Goal: Task Accomplishment & Management: Complete application form

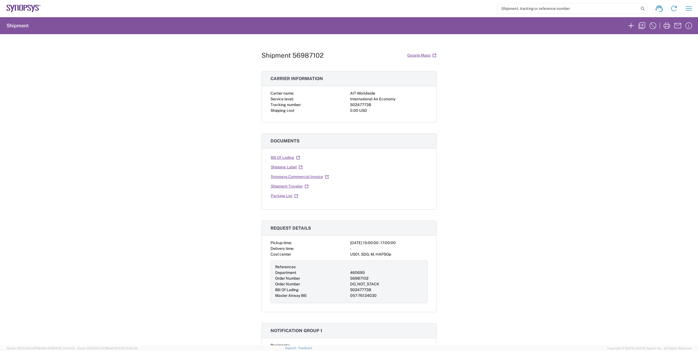
click at [23, 7] on icon at bounding box center [24, 9] width 34 height 8
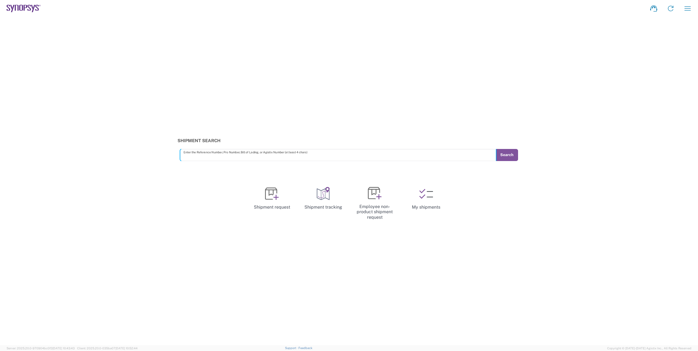
click at [323, 154] on input "text" at bounding box center [338, 155] width 309 height 10
type input "56956604"
click at [509, 155] on button "Search" at bounding box center [507, 155] width 22 height 12
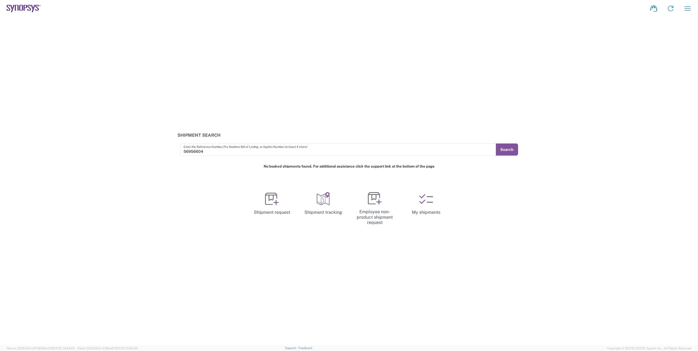
click at [34, 5] on icon at bounding box center [33, 8] width 3 height 7
click at [15, 6] on icon at bounding box center [17, 8] width 4 height 6
click at [427, 200] on icon at bounding box center [426, 199] width 14 height 14
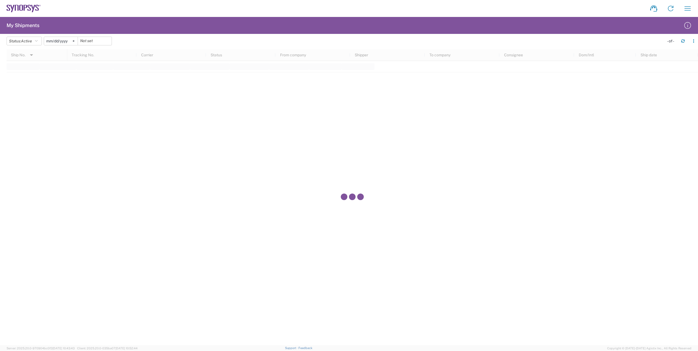
click at [21, 5] on icon at bounding box center [21, 8] width 4 height 6
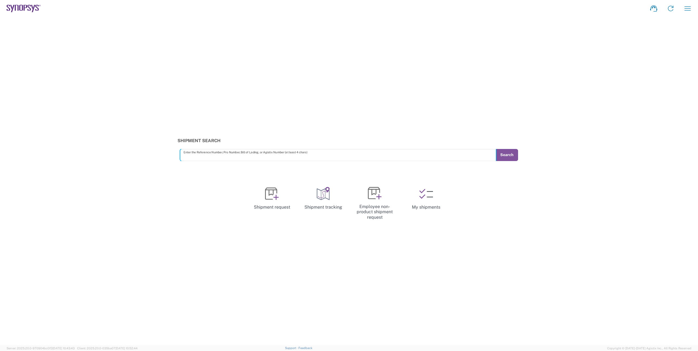
click at [301, 152] on input "text" at bounding box center [338, 155] width 309 height 10
type input "56956604"
click at [513, 158] on button "Search" at bounding box center [507, 155] width 22 height 12
click at [268, 156] on input "text" at bounding box center [338, 155] width 309 height 10
type input "56956604"
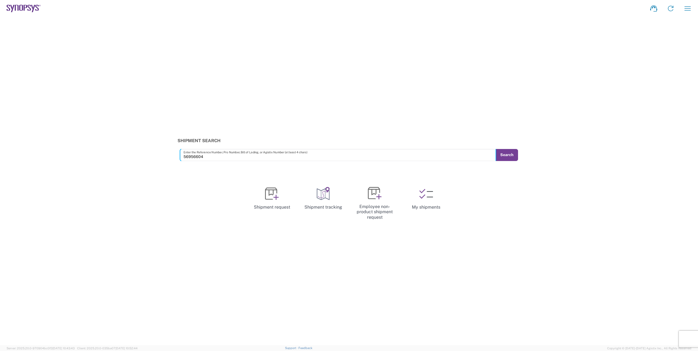
click at [503, 159] on button "Search" at bounding box center [507, 155] width 22 height 12
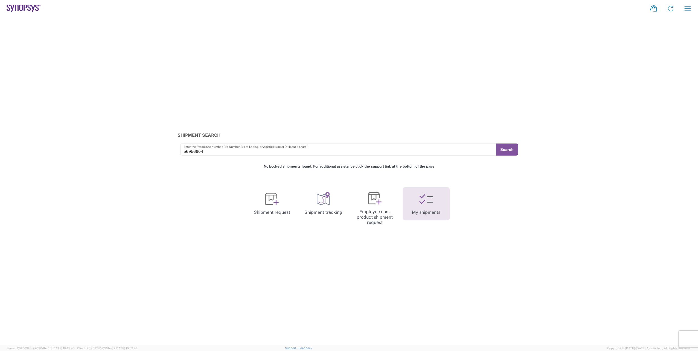
click at [420, 198] on icon at bounding box center [426, 199] width 14 height 14
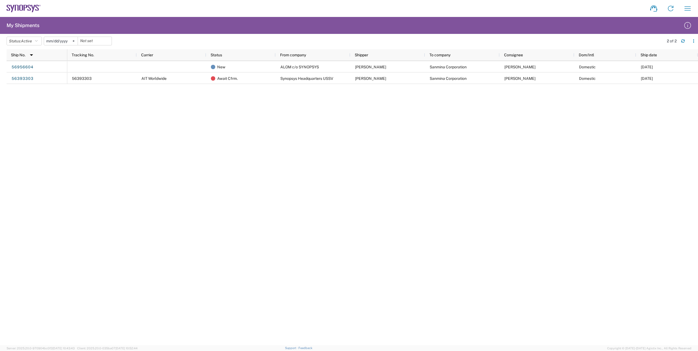
click at [53, 40] on input "[DATE]" at bounding box center [61, 41] width 34 height 8
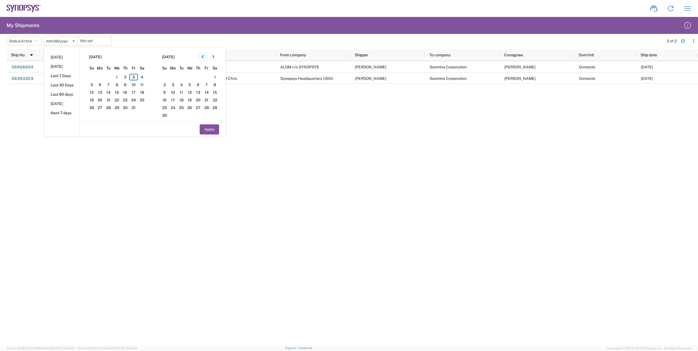
click at [202, 56] on button "button" at bounding box center [202, 57] width 9 height 9
click at [100, 75] on span "1" at bounding box center [100, 77] width 8 height 7
click at [207, 77] on span "3" at bounding box center [206, 77] width 8 height 7
click at [216, 130] on button "Apply" at bounding box center [209, 129] width 19 height 10
type input "2025-09-01"
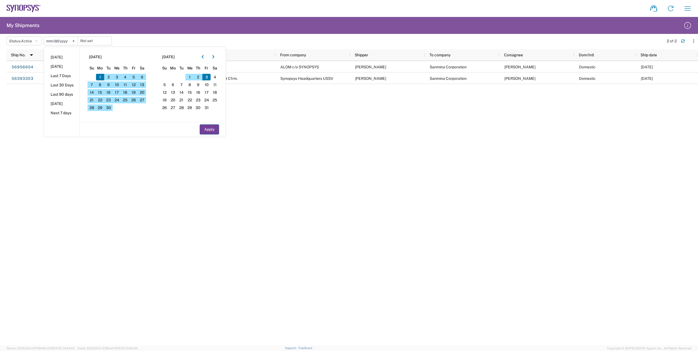
type input "2025-10-03"
click at [216, 130] on button "Apply" at bounding box center [209, 129] width 19 height 10
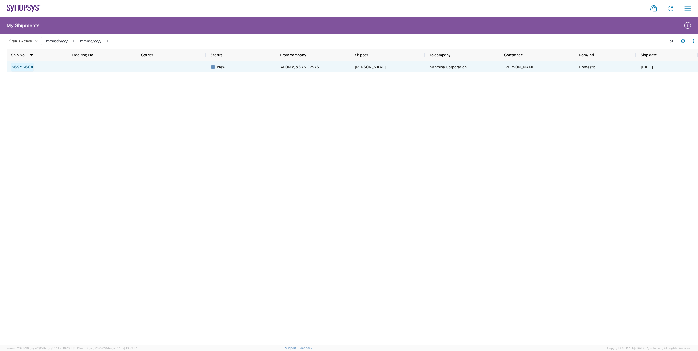
click at [27, 68] on link "56956604" at bounding box center [22, 67] width 22 height 9
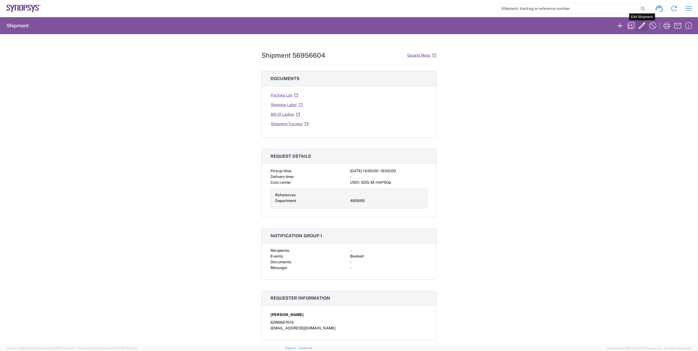
click at [642, 25] on icon "button" at bounding box center [642, 25] width 7 height 7
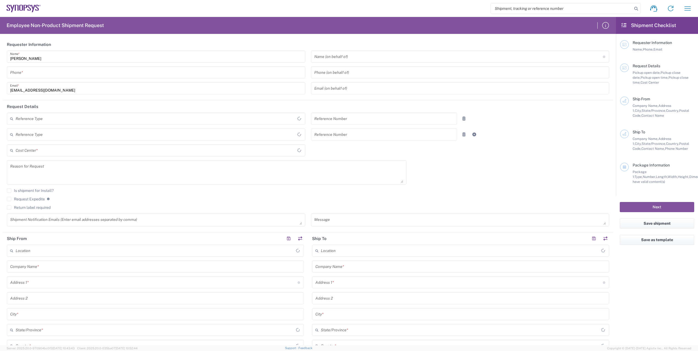
type input "6286667014"
type input "460695"
type textarea "Please move the following RMA units to from ALOM to Sanmina SJ Attn: Billy on 1…"
type textarea "faizanq@synopsys.com, rafael@synopsys.com, kford@synopsys.com, drasmussen@alom.…"
type input "ALOM c/o SYNOPSYS"
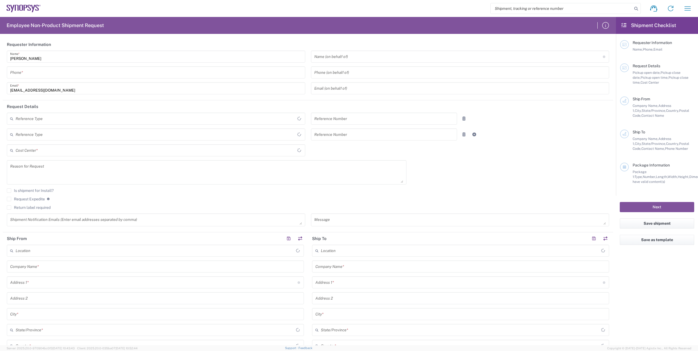
type input "48105 Warm Springs Blvd."
type input "Fremont"
type input "94539"
type input "Nirali Trivedi"
type input "4086498039"
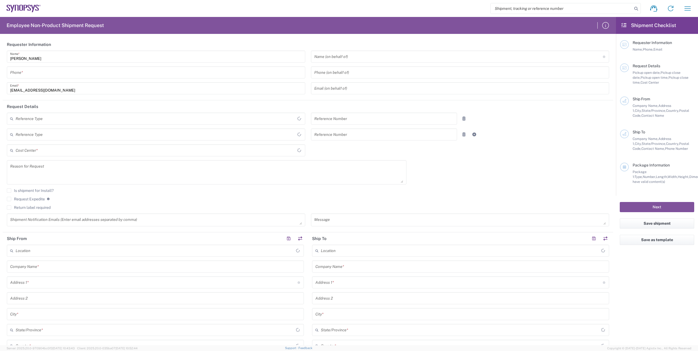
type input "synopsyssupport@alom.com"
type input "Sanmina Corporation"
type input "60 E. Plumeria"
type input "san jose"
type input "California"
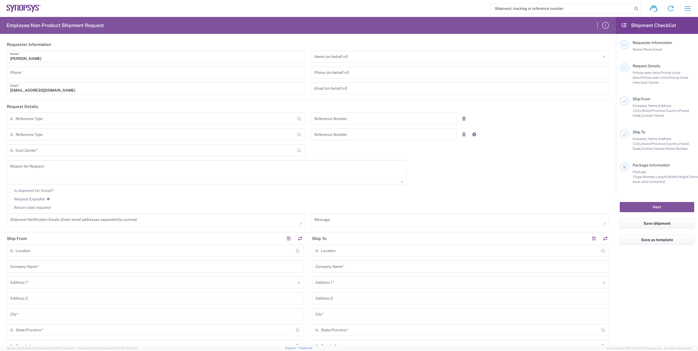
type input "95134"
type input "Billy lo"
type input "9169908841"
type input "billy.lo@sanmina.com"
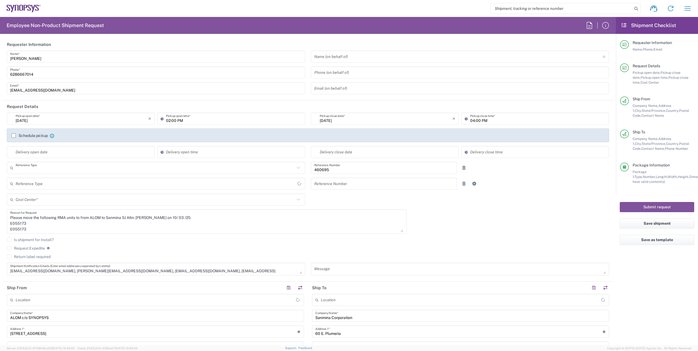
type input "Department"
type input "California"
type input "United States"
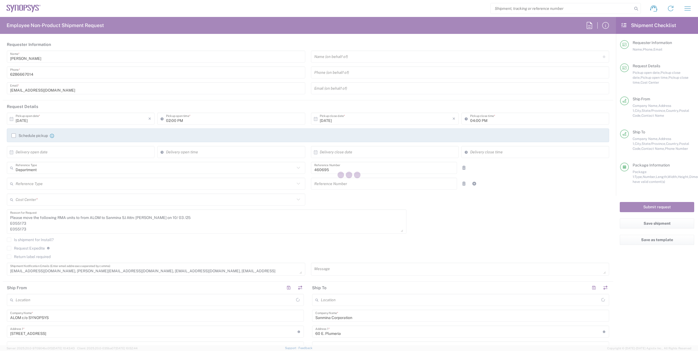
type input "US01, SDG, M, HAPSOp 460695"
type input "Your Packaging"
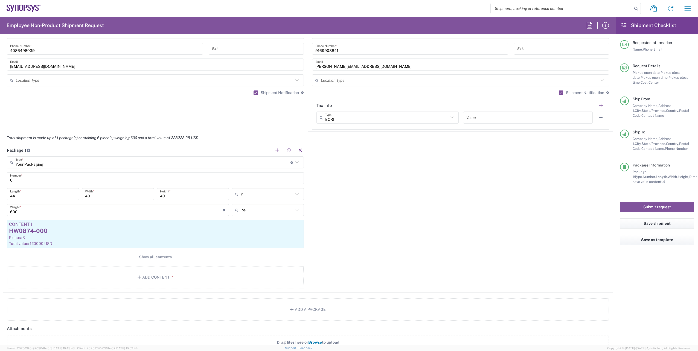
scroll to position [400, 0]
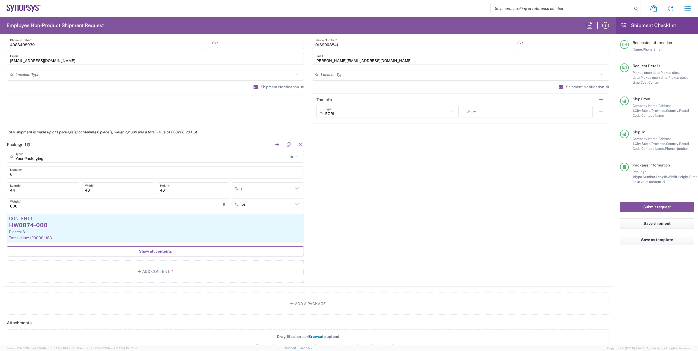
click at [154, 251] on span "Show all contents" at bounding box center [155, 251] width 33 height 5
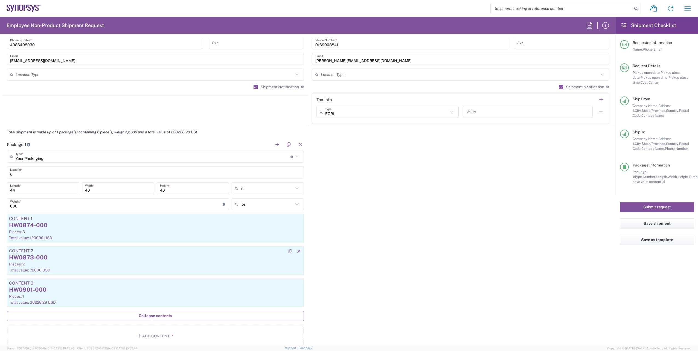
click at [106, 265] on div "Pieces: 2" at bounding box center [155, 264] width 293 height 5
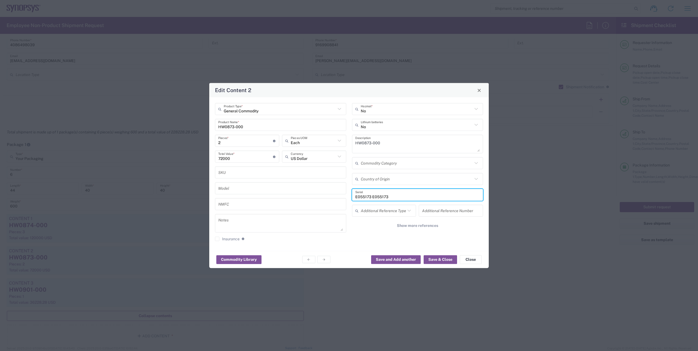
click at [401, 196] on input "E055173 E055173" at bounding box center [417, 195] width 125 height 10
type input "E055173"
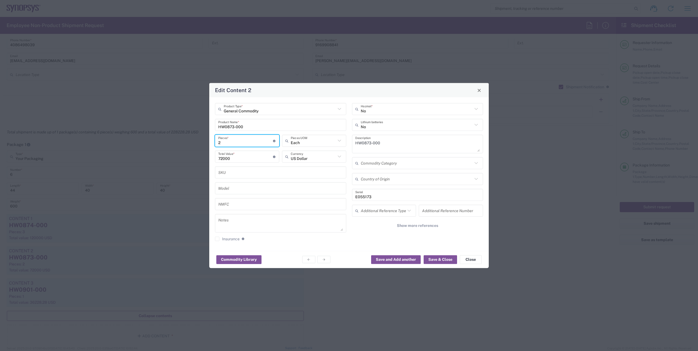
click at [226, 142] on input "2" at bounding box center [245, 141] width 55 height 10
type input "1"
click at [272, 165] on div "72000 Total Value * Total value of all the pieces" at bounding box center [247, 159] width 67 height 16
drag, startPoint x: 232, startPoint y: 161, endPoint x: 210, endPoint y: 159, distance: 22.2
click at [210, 159] on div "General Commodity Product Type * HW0873-000 Product Name * 1 Pieces * Number of…" at bounding box center [349, 174] width 280 height 154
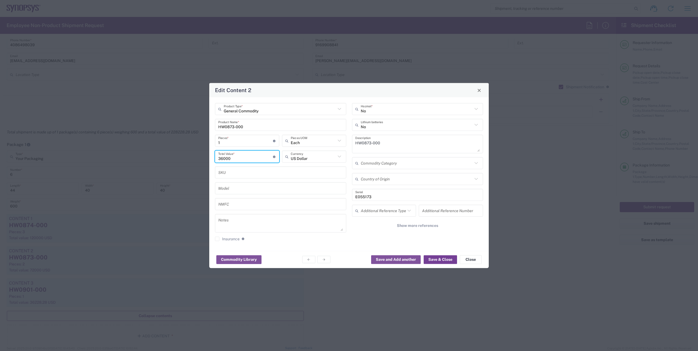
type input "36000"
click at [444, 259] on button "Save & Close" at bounding box center [440, 259] width 33 height 9
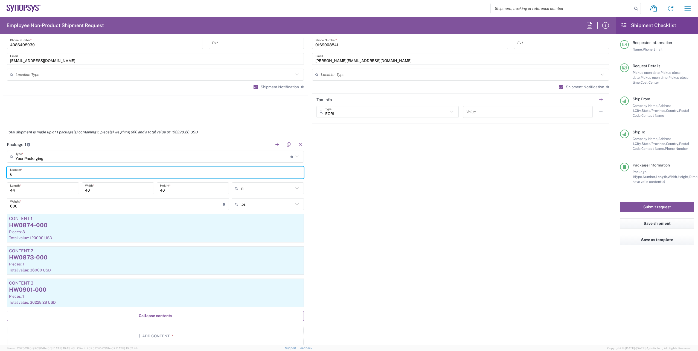
drag, startPoint x: 15, startPoint y: 174, endPoint x: 0, endPoint y: 174, distance: 15.0
click at [0, 174] on form "Requester Information Faizan Qureshi Name * 6286667014 Phone * faizanq@synopsys…" at bounding box center [308, 191] width 616 height 307
type input "5"
click at [671, 224] on button "Save shipment" at bounding box center [657, 224] width 74 height 10
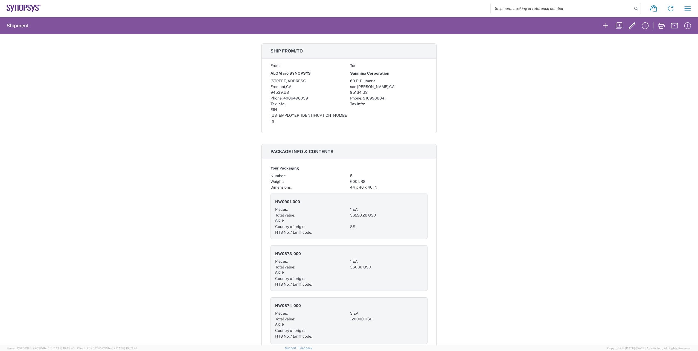
scroll to position [240, 0]
